Goal: Information Seeking & Learning: Learn about a topic

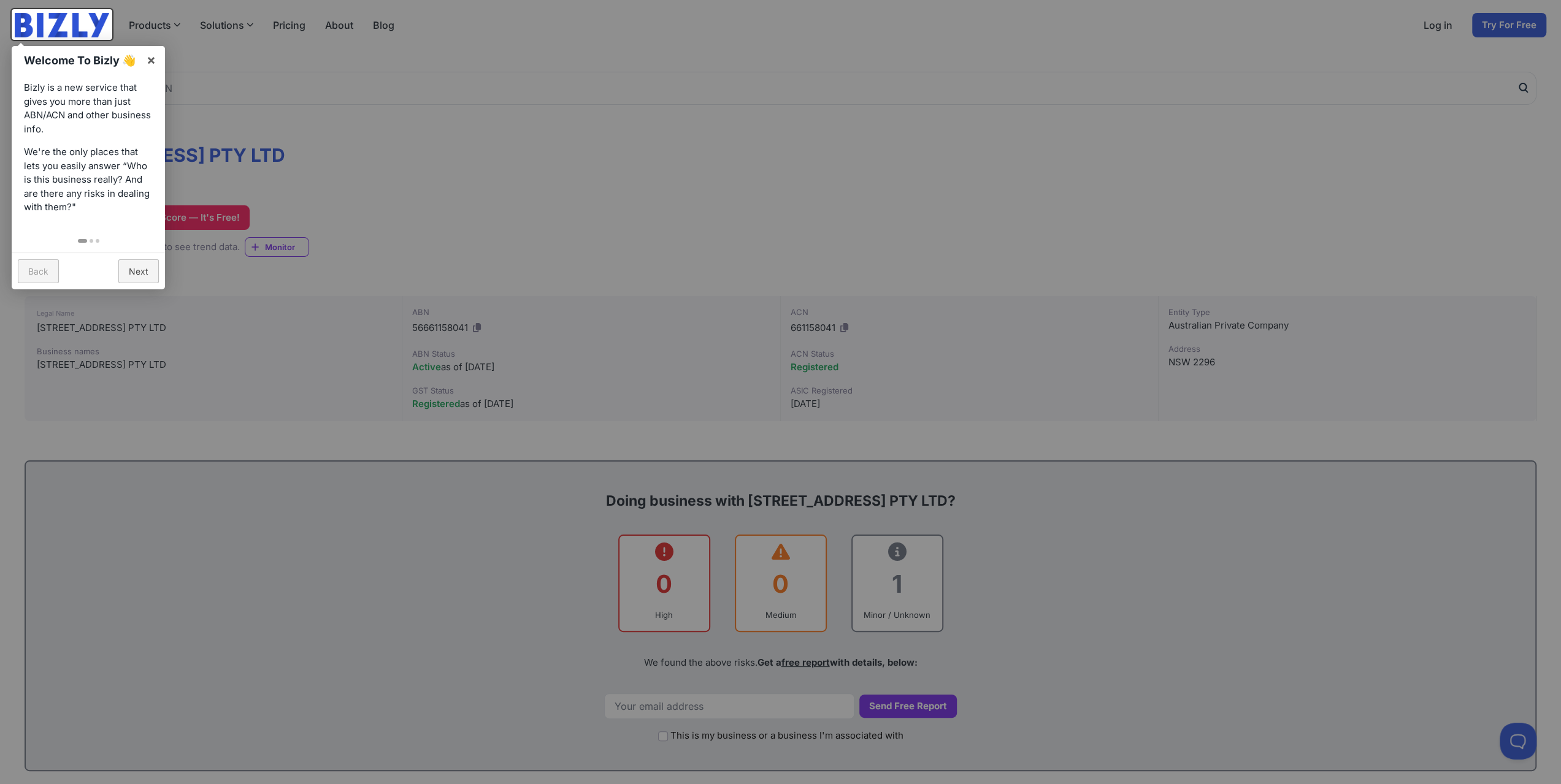
scroll to position [123, 0]
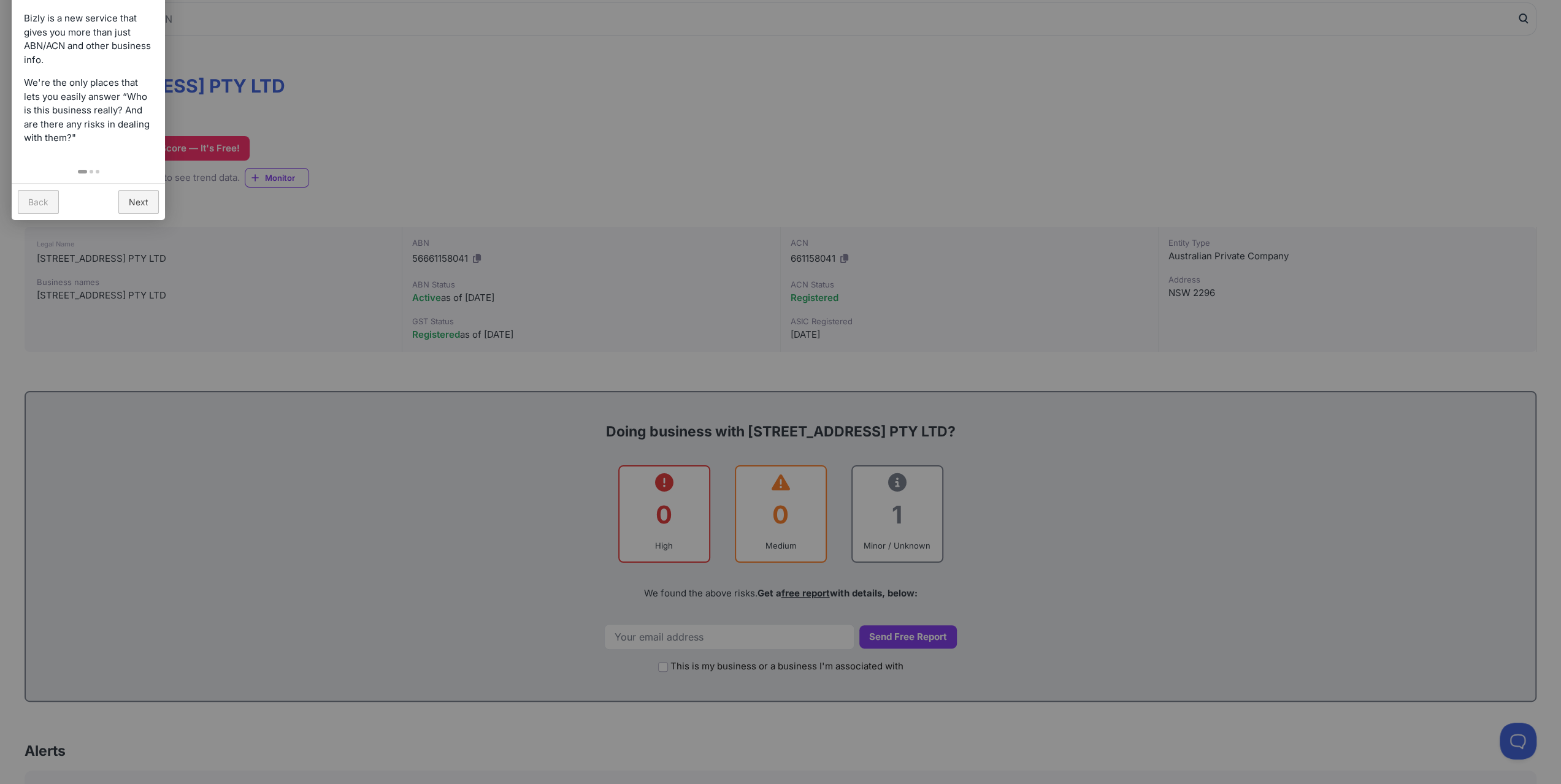
click at [148, 190] on link "Next" at bounding box center [139, 202] width 40 height 24
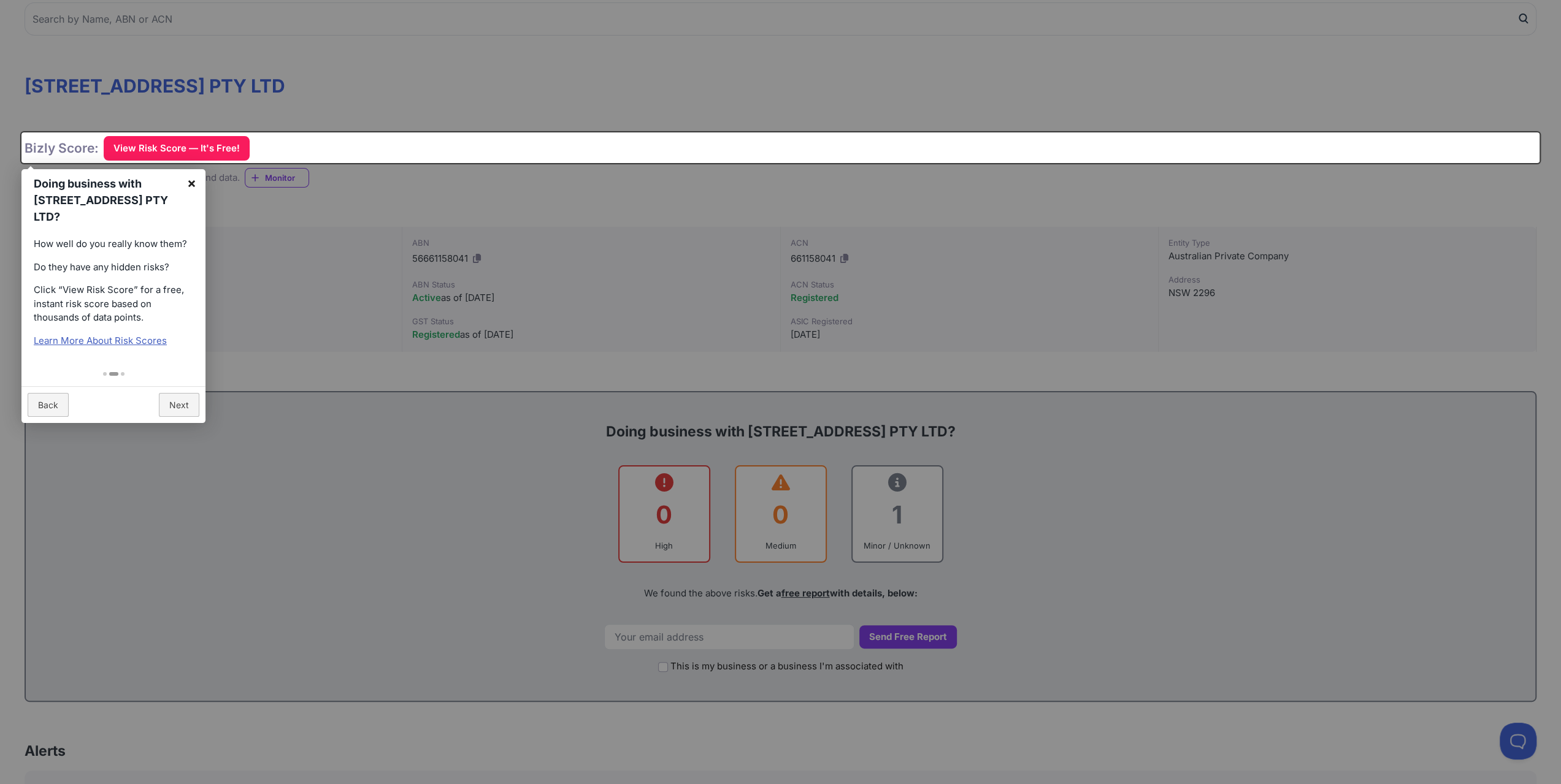
click at [196, 181] on link "×" at bounding box center [191, 183] width 28 height 28
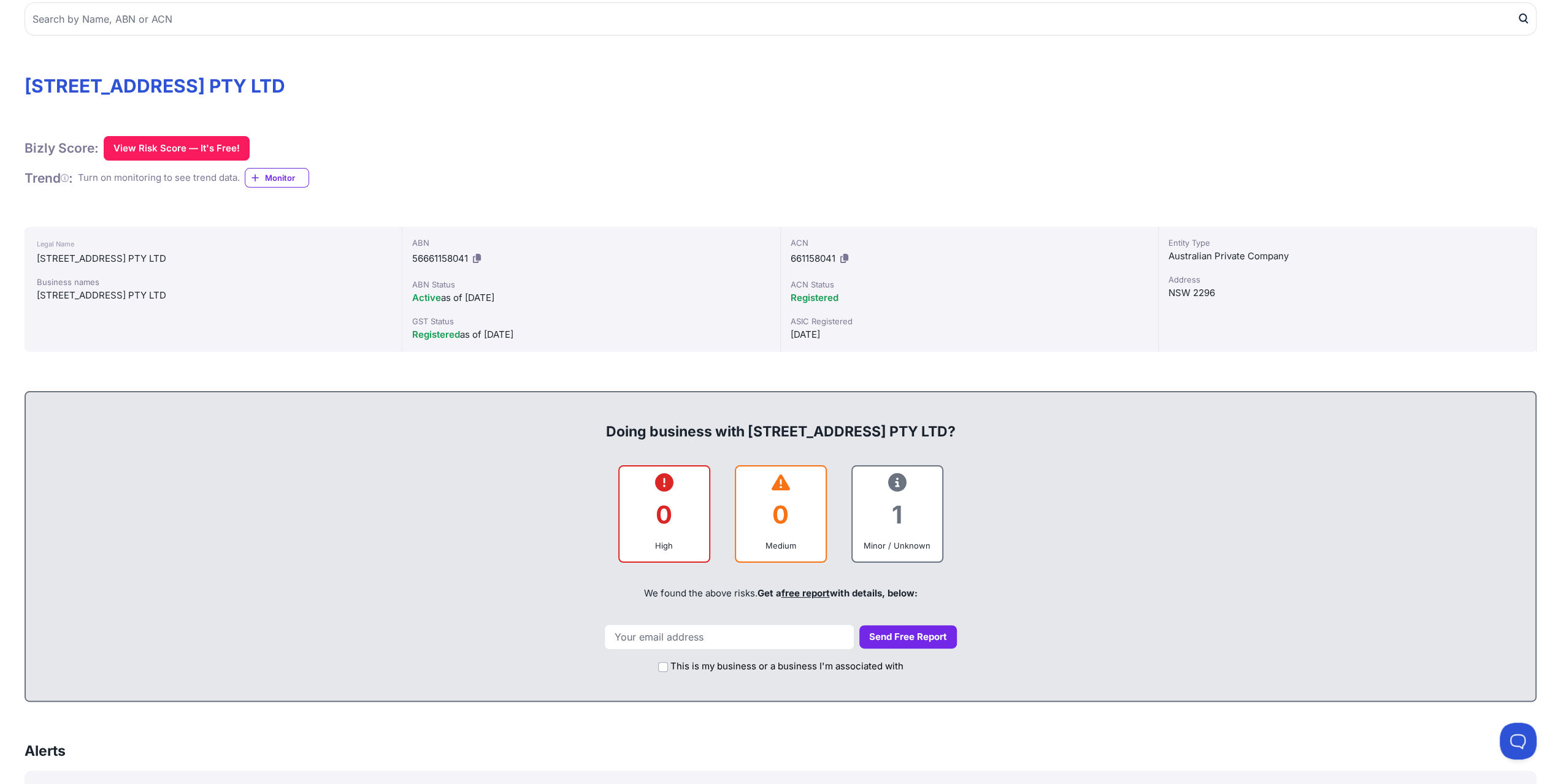
click at [908, 500] on div "1" at bounding box center [897, 515] width 70 height 49
click at [901, 483] on icon at bounding box center [897, 483] width 19 height 1
click at [897, 483] on icon at bounding box center [897, 483] width 19 height 1
click at [783, 636] on input "email" at bounding box center [730, 637] width 250 height 25
type input "[PERSON_NAME][EMAIL_ADDRESS][DOMAIN_NAME]"
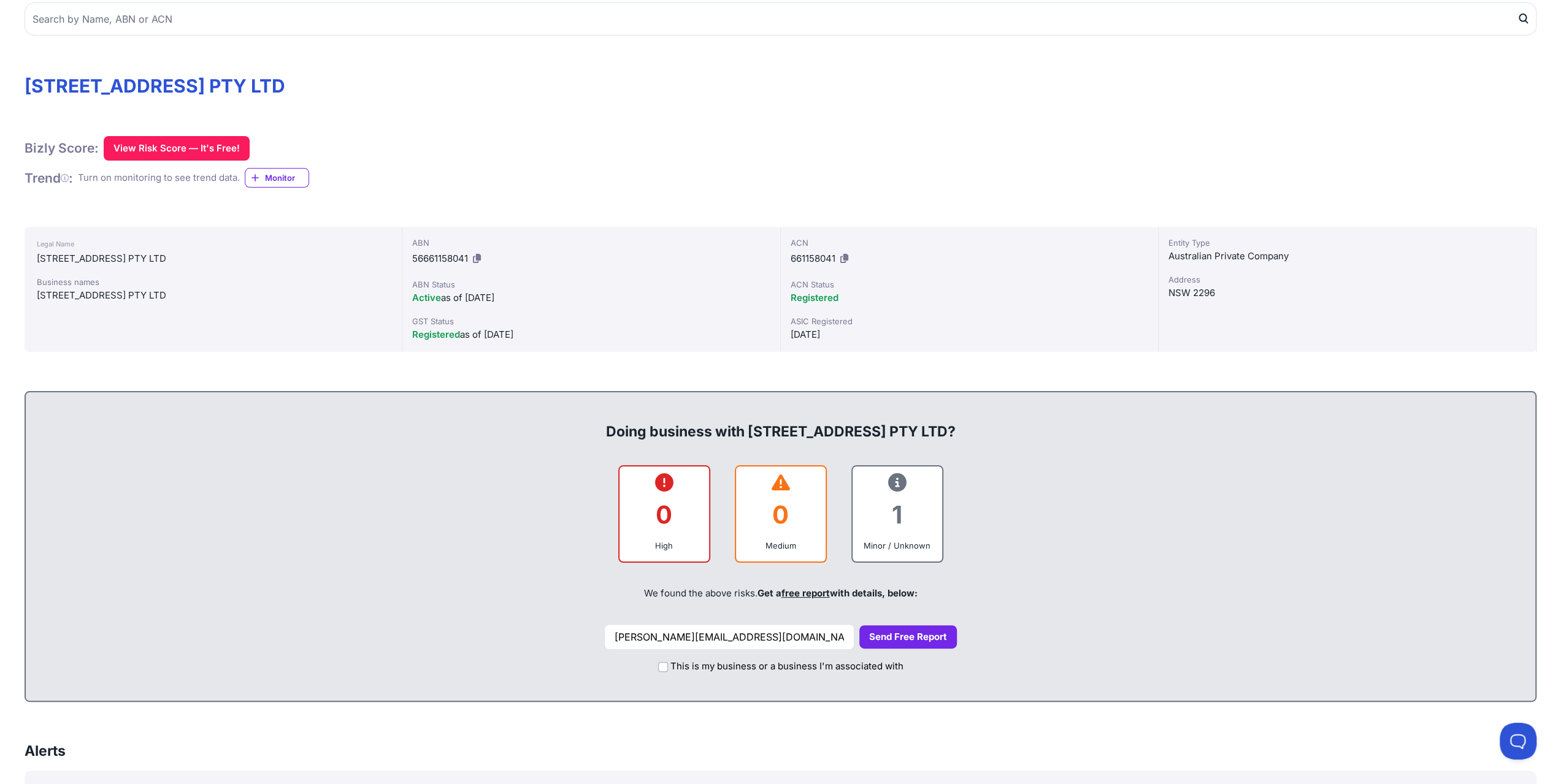
click at [875, 633] on button "Send Free Report" at bounding box center [908, 637] width 97 height 24
click at [919, 636] on button "Send Free Report" at bounding box center [908, 637] width 97 height 24
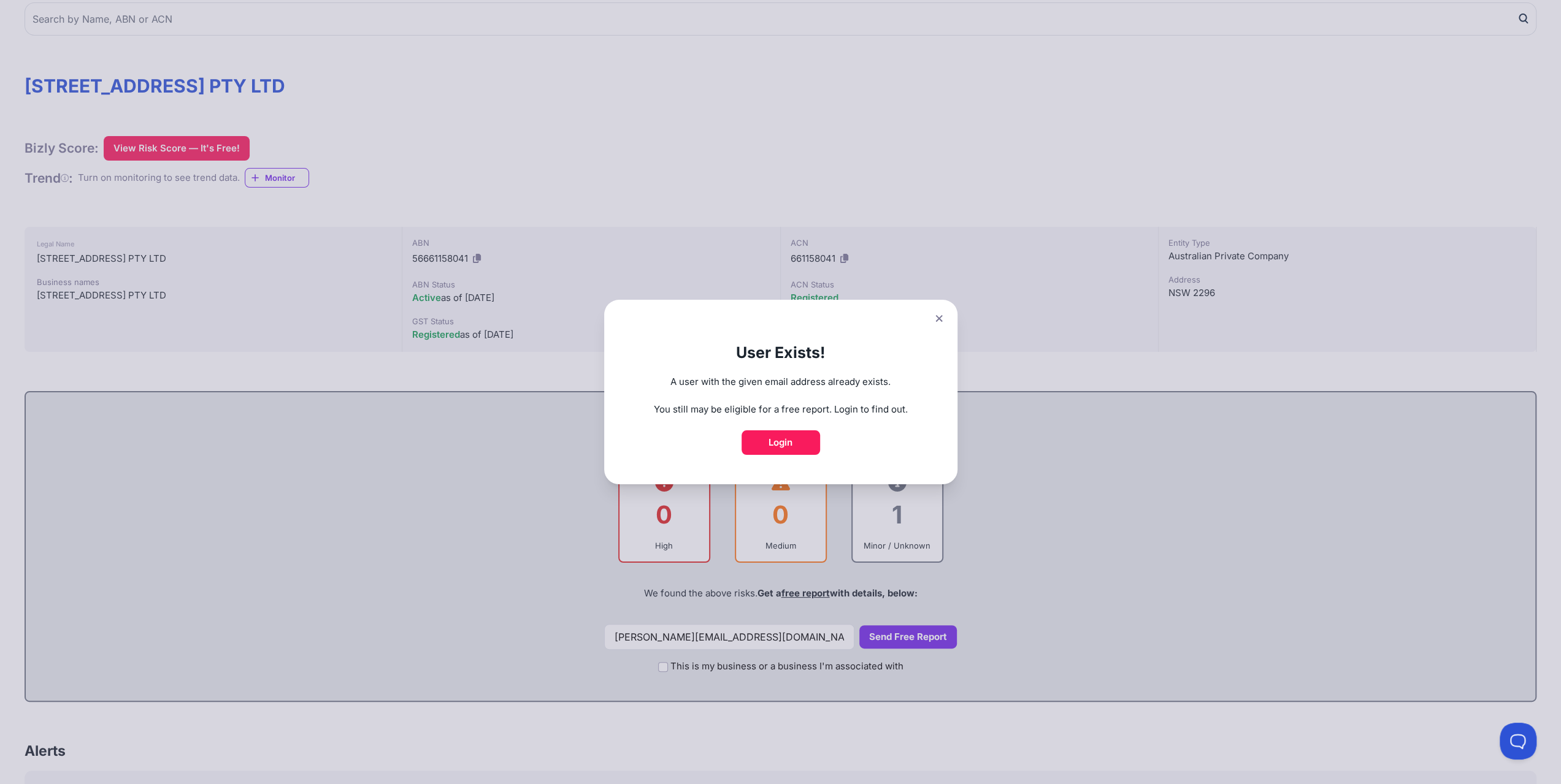
click at [942, 319] on icon at bounding box center [939, 319] width 7 height 8
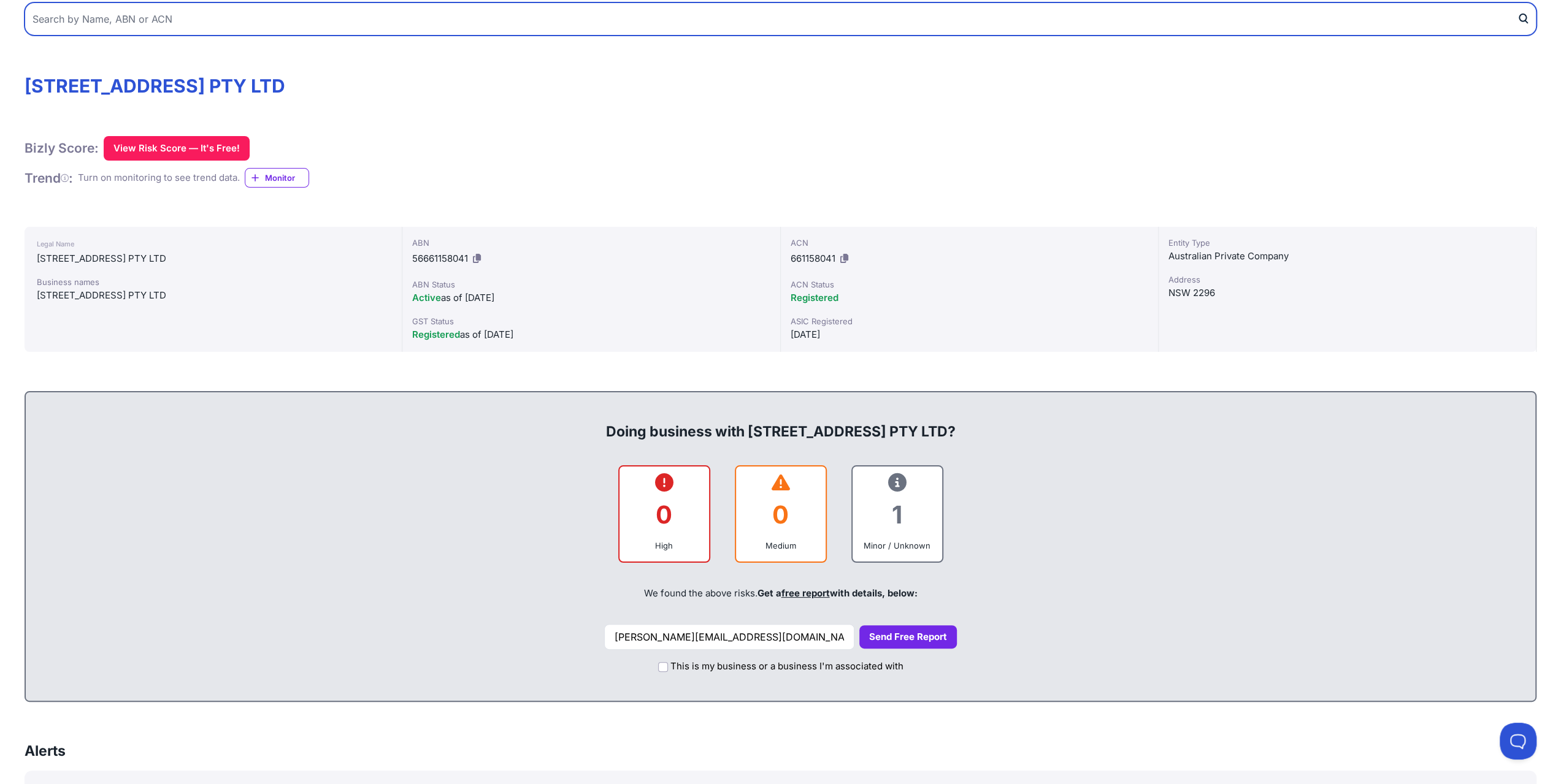
click at [172, 19] on input "text" at bounding box center [780, 19] width 1512 height 33
type input "wuzzle digital pty ltd"
click at [1517, 2] on button "submit" at bounding box center [1527, 19] width 19 height 33
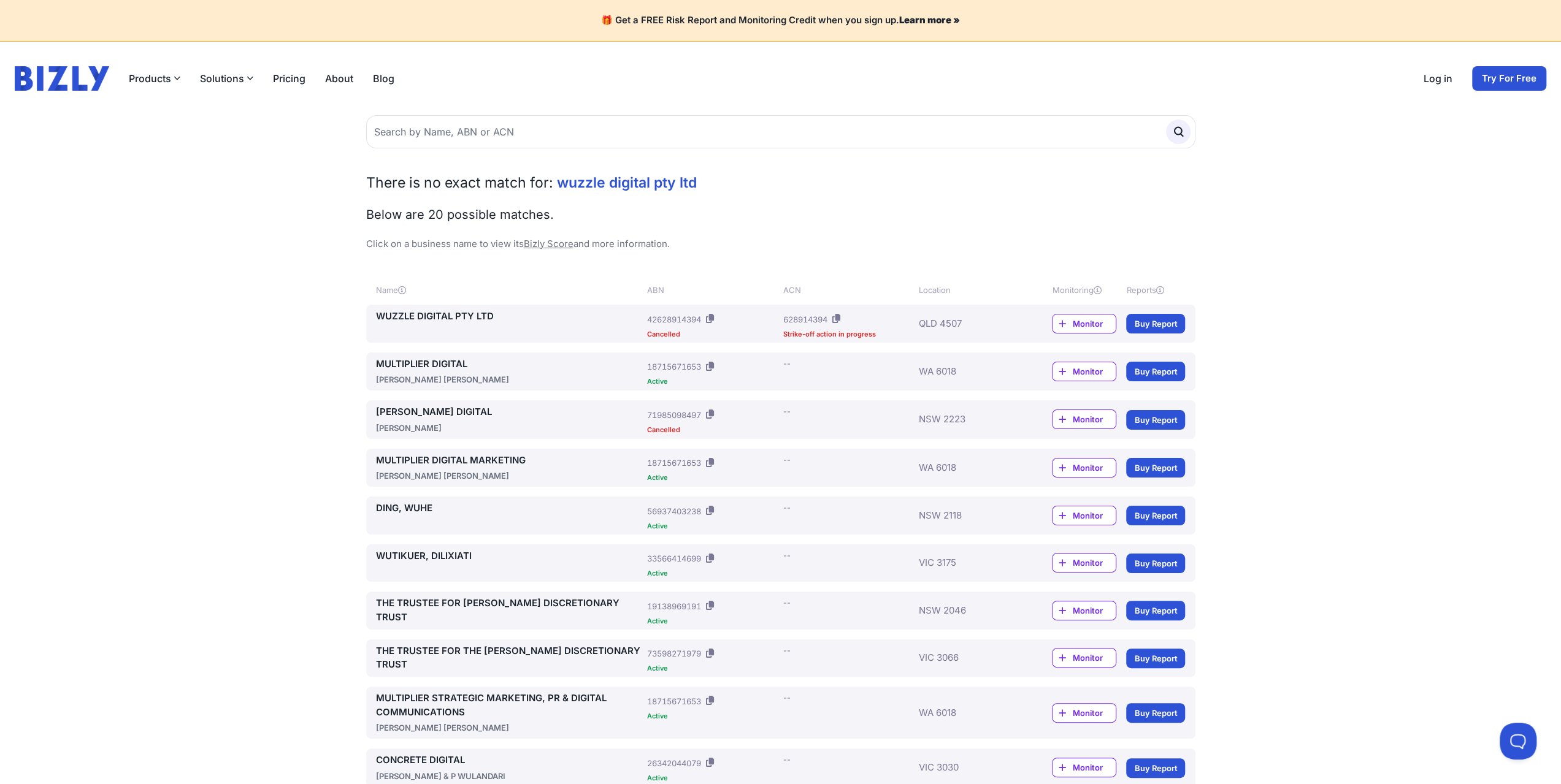
click at [396, 311] on link "WUZZLE DIGITAL PTY LTD" at bounding box center [509, 316] width 267 height 14
click at [494, 123] on input "text" at bounding box center [780, 132] width 829 height 33
type input "Visual render pty ltd"
click at [1166, 120] on button "submit" at bounding box center [1178, 132] width 25 height 25
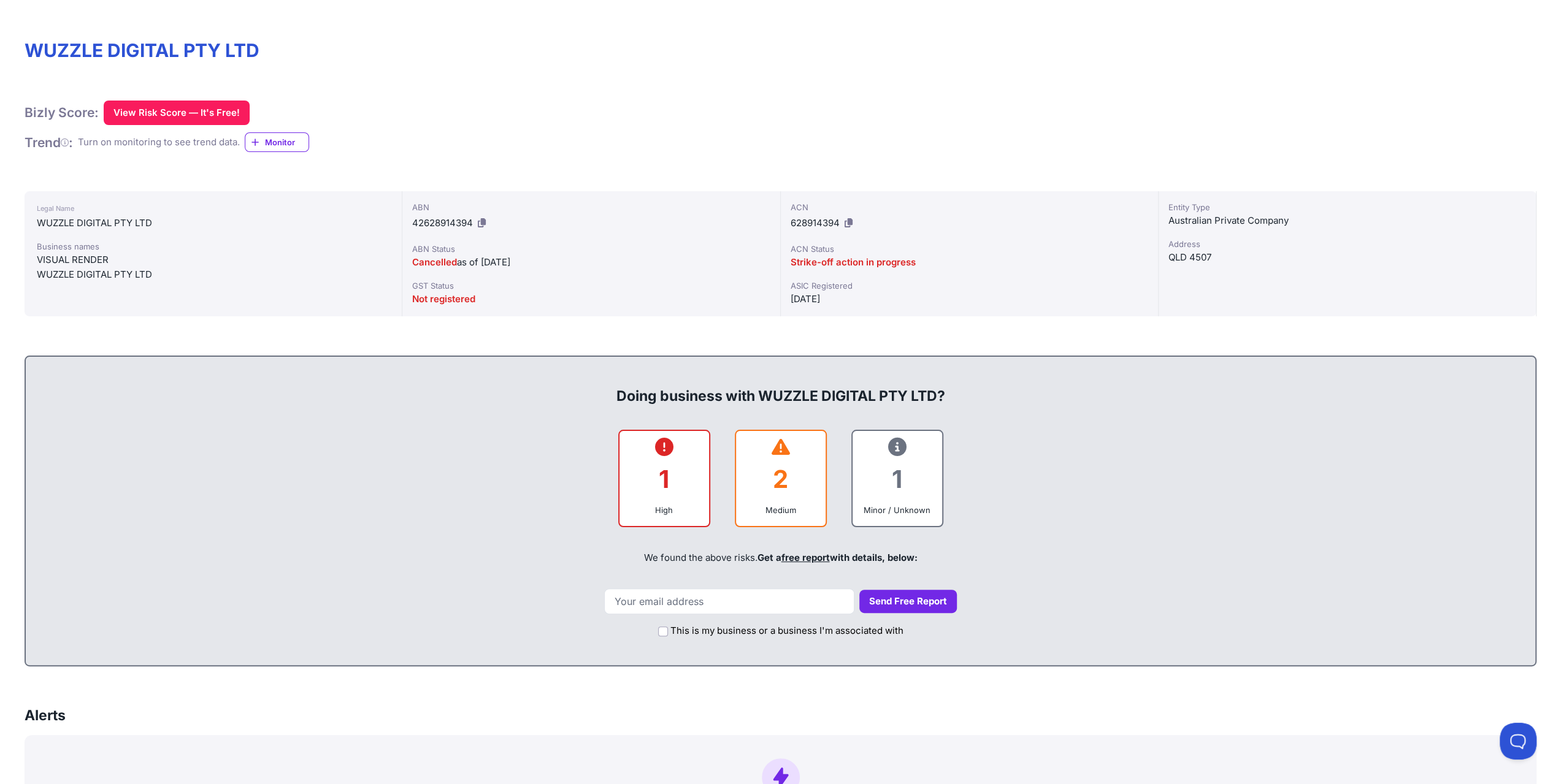
scroll to position [184, 0]
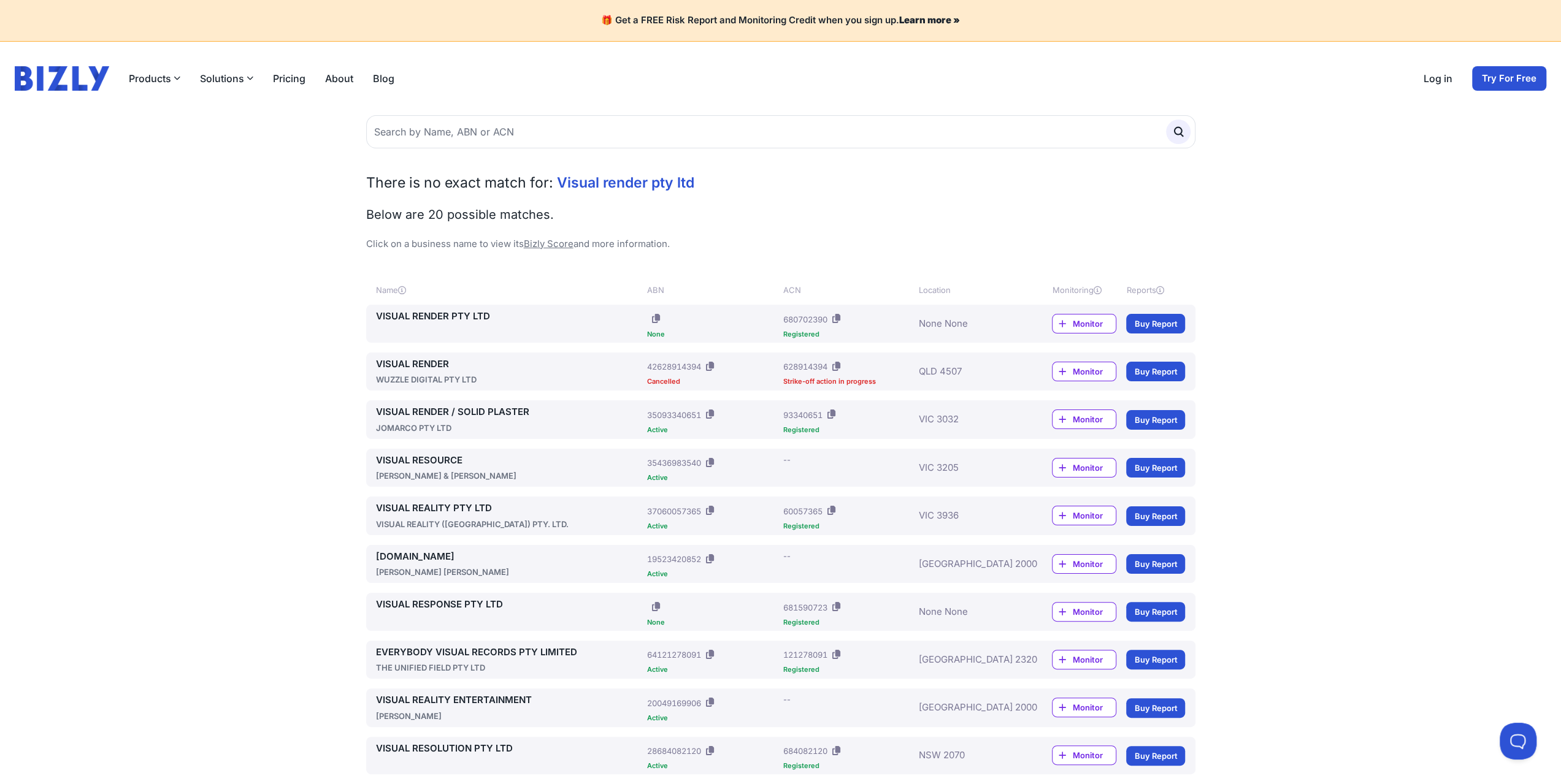
click at [472, 317] on link "VISUAL RENDER PTY LTD" at bounding box center [509, 316] width 267 height 14
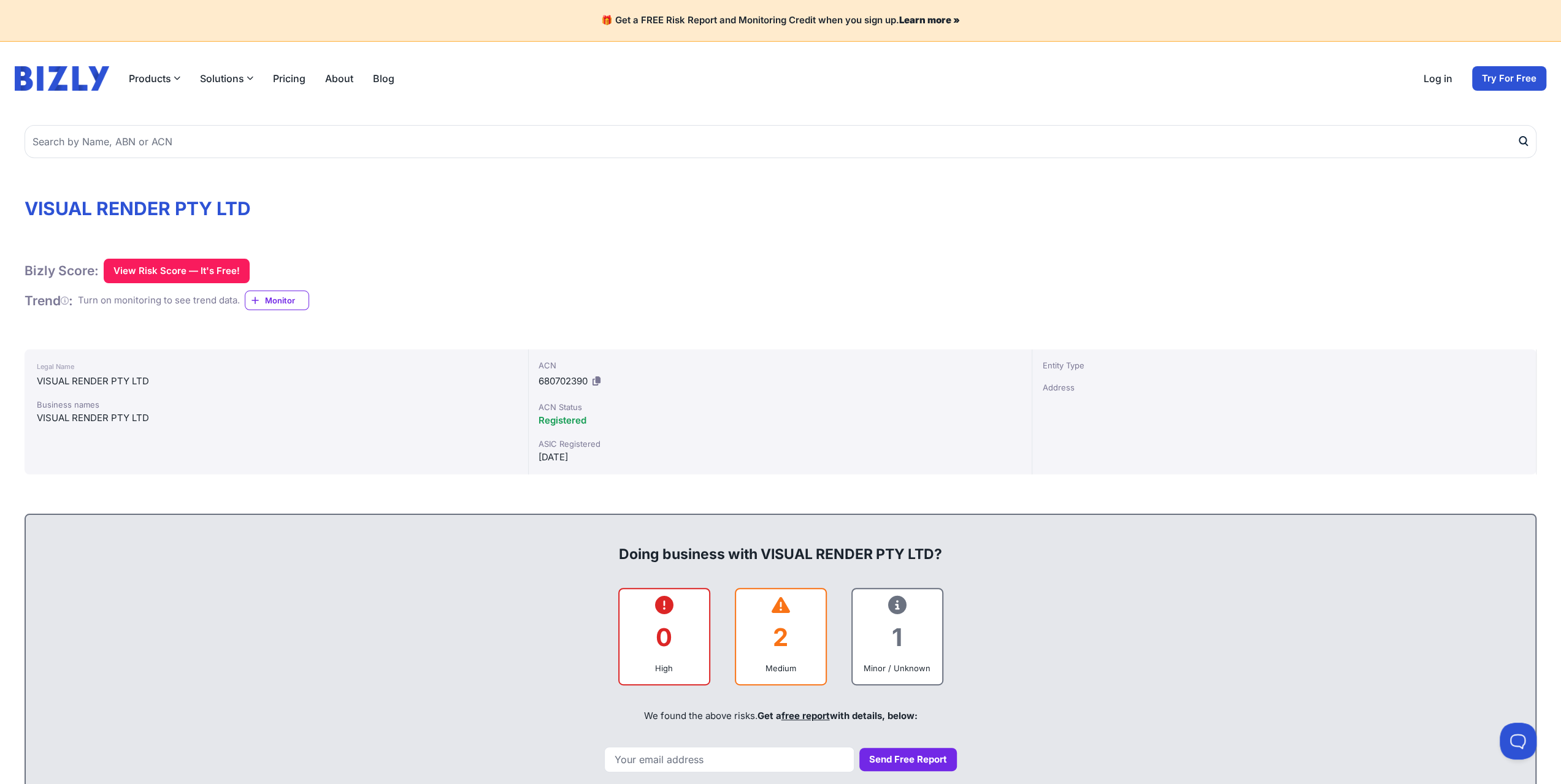
click at [778, 606] on icon at bounding box center [780, 605] width 19 height 1
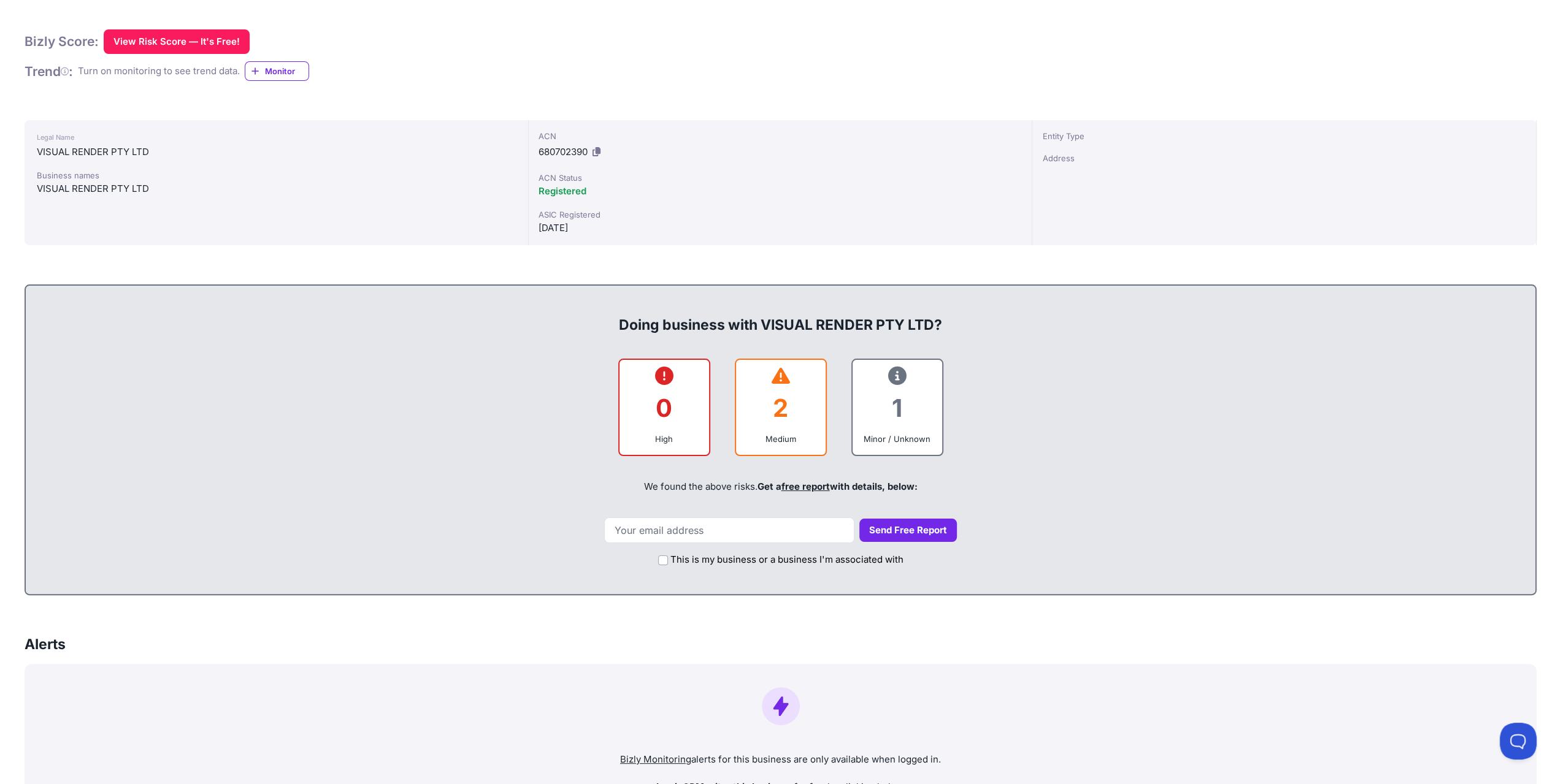
scroll to position [184, 0]
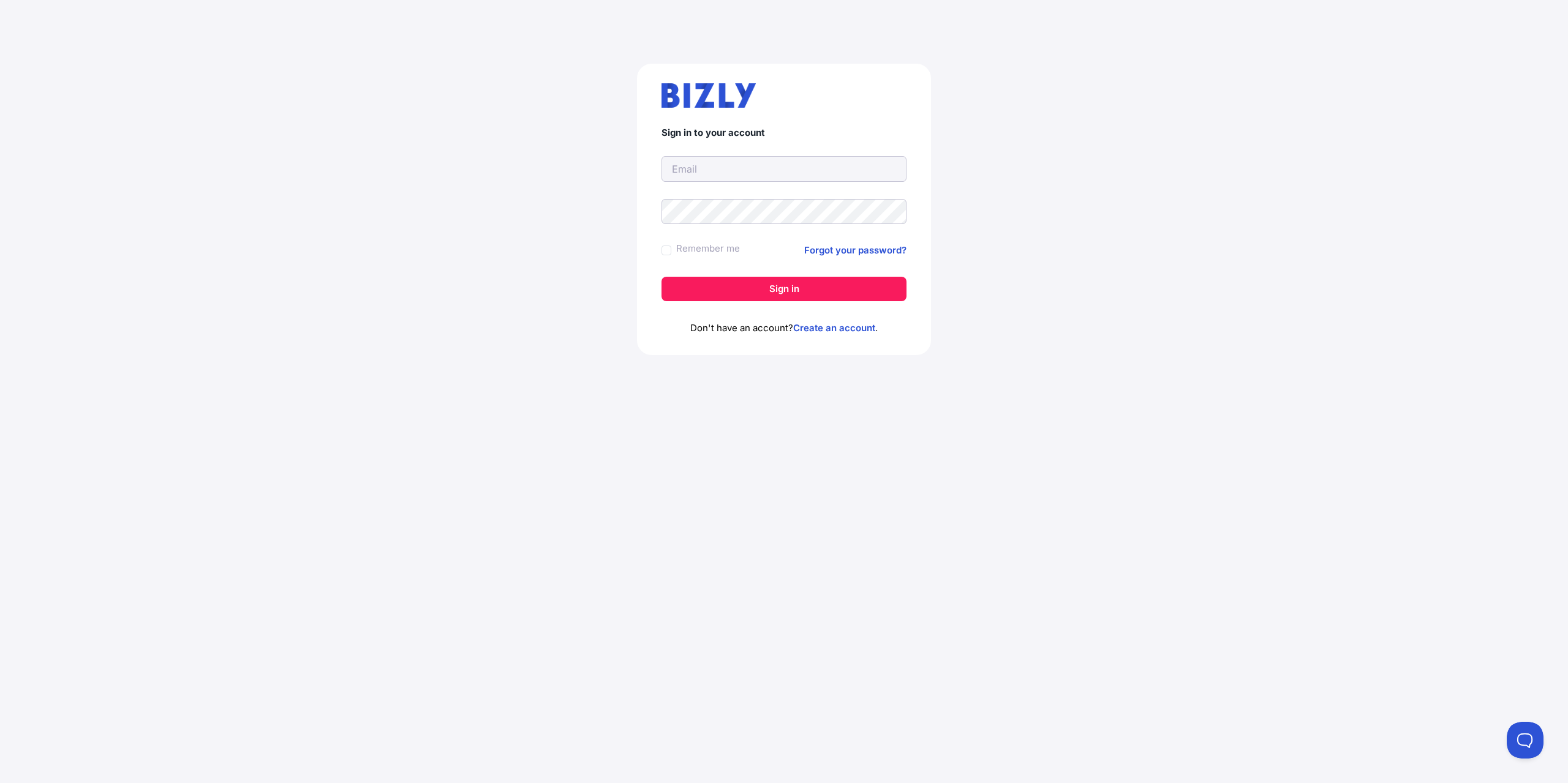
click at [753, 165] on input "text" at bounding box center [783, 169] width 245 height 25
type input "[PERSON_NAME][EMAIL_ADDRESS][DOMAIN_NAME]"
